Goal: Task Accomplishment & Management: Manage account settings

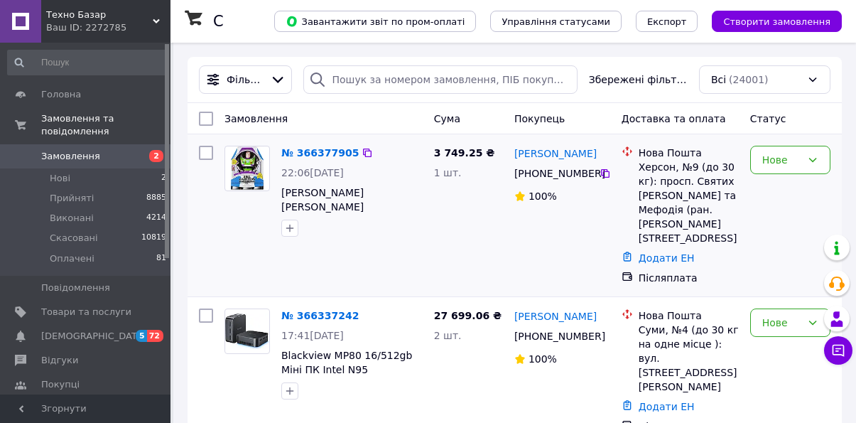
click at [472, 229] on div "3 749.25 ₴ 1 шт." at bounding box center [468, 215] width 80 height 151
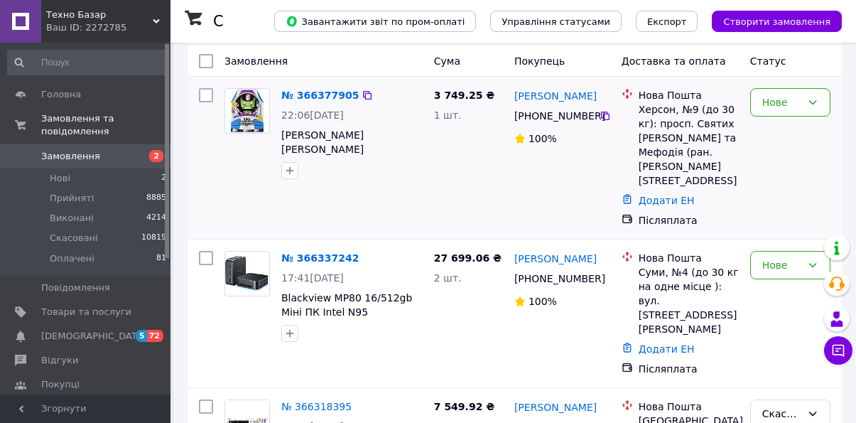
scroll to position [78, 0]
